Goal: Check status: Check status

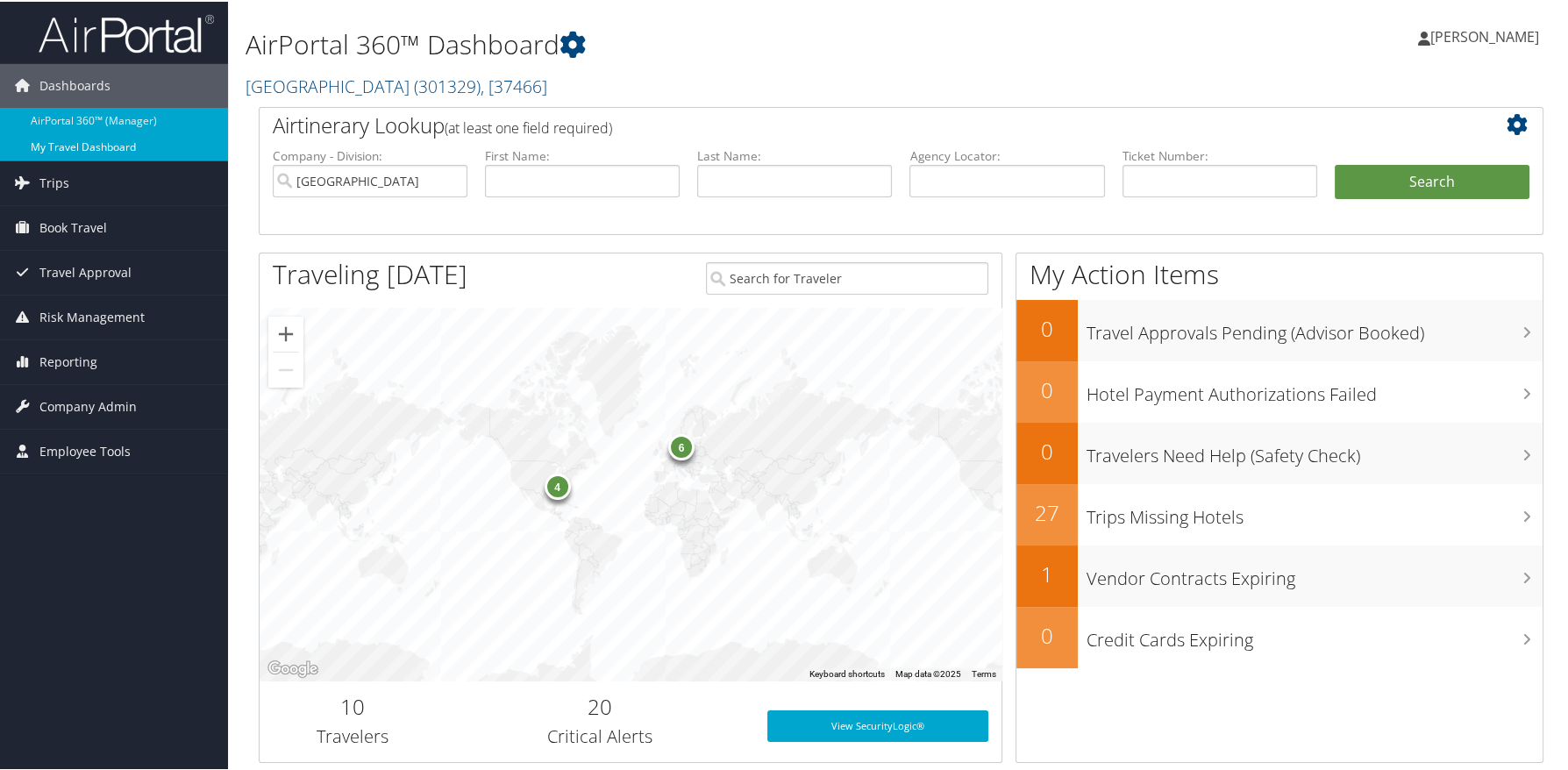
click at [84, 143] on link "My Travel Dashboard" at bounding box center [114, 146] width 228 height 27
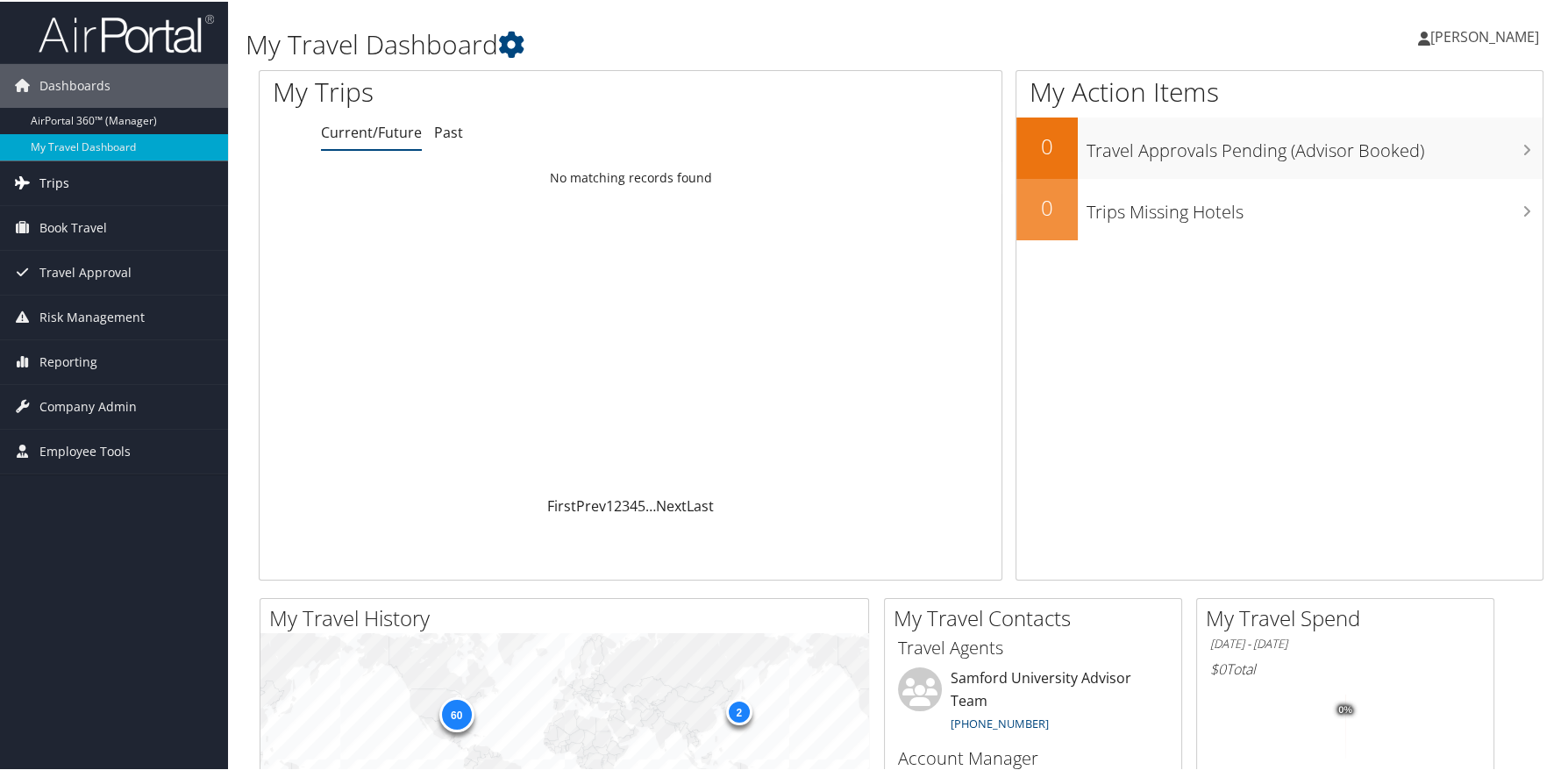
click at [44, 182] on span "Trips" at bounding box center [54, 181] width 30 height 44
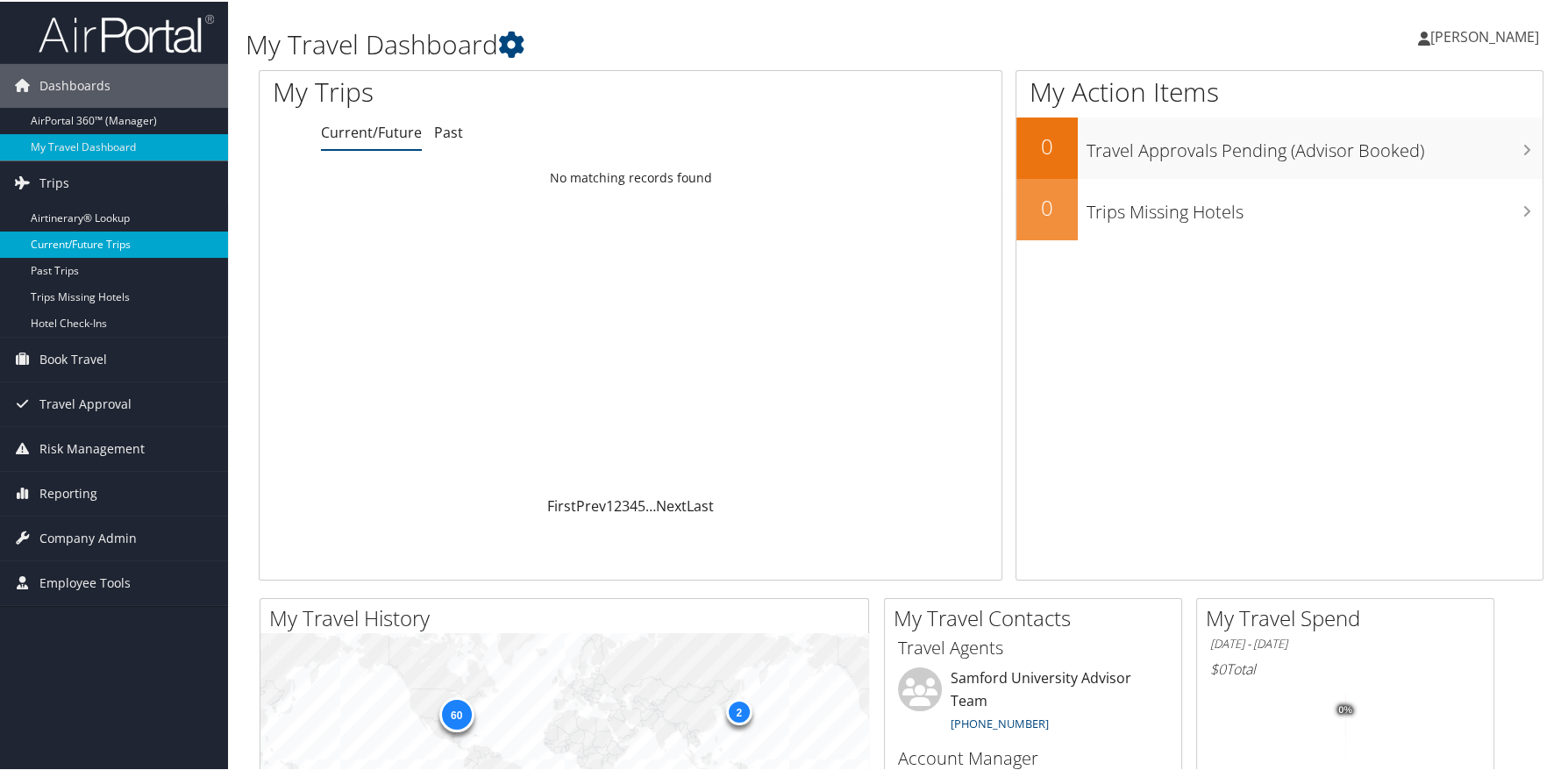
click at [61, 244] on link "Current/Future Trips" at bounding box center [114, 243] width 228 height 27
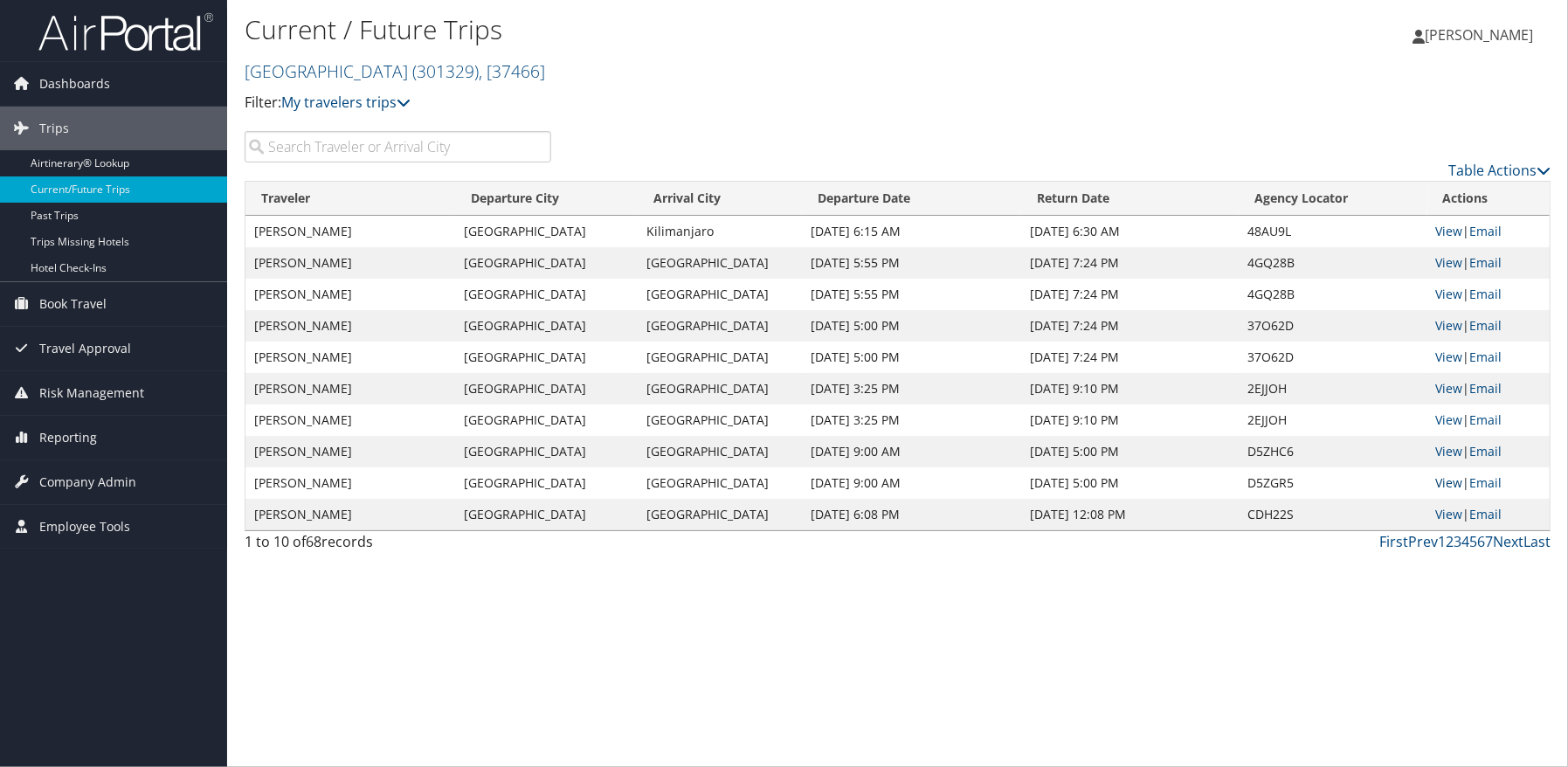
click at [1448, 481] on link "View" at bounding box center [1449, 483] width 27 height 17
click at [1438, 446] on link "View" at bounding box center [1449, 451] width 27 height 17
